Goal: Task Accomplishment & Management: Manage account settings

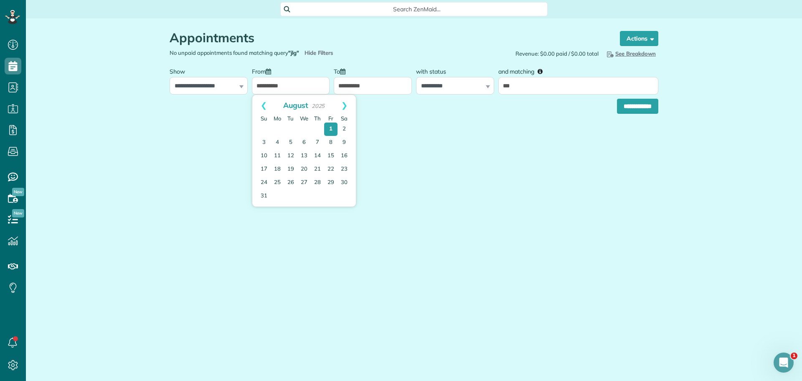
scroll to position [4, 4]
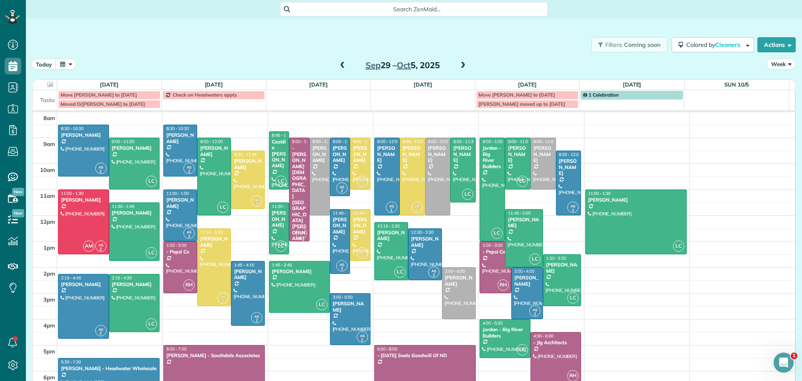
scroll to position [4, 4]
click at [338, 63] on span at bounding box center [342, 66] width 9 height 8
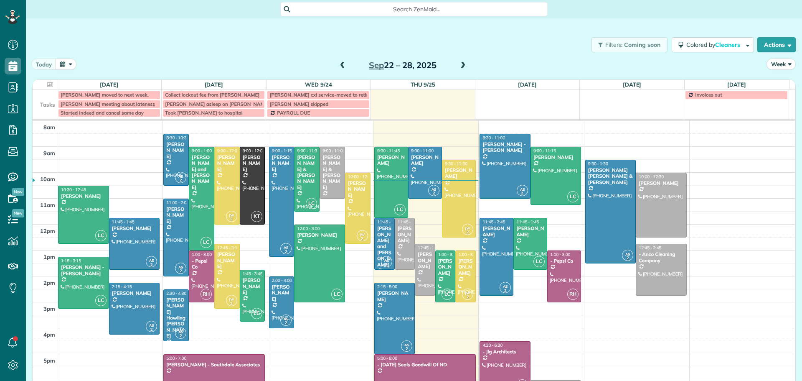
scroll to position [4, 4]
